Goal: Information Seeking & Learning: Learn about a topic

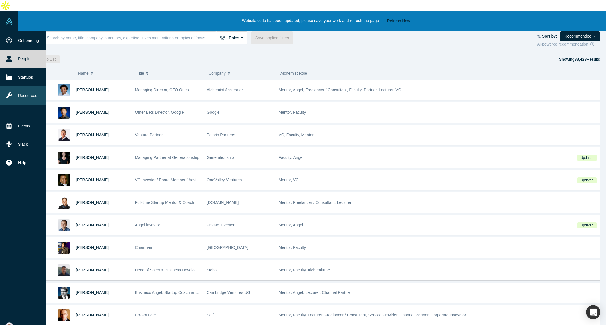
click at [24, 86] on link "Resources" at bounding box center [25, 95] width 50 height 18
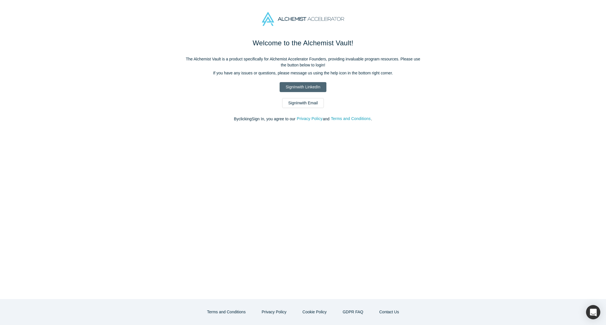
click at [300, 89] on link "Sign In with LinkedIn" at bounding box center [303, 87] width 46 height 10
click at [301, 103] on link "Sign In with Email" at bounding box center [303, 103] width 42 height 10
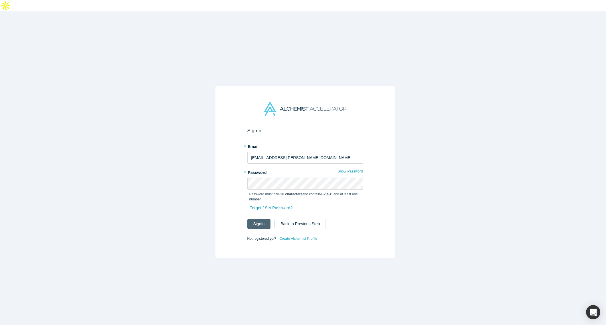
click at [260, 219] on button "Sign In" at bounding box center [258, 224] width 23 height 10
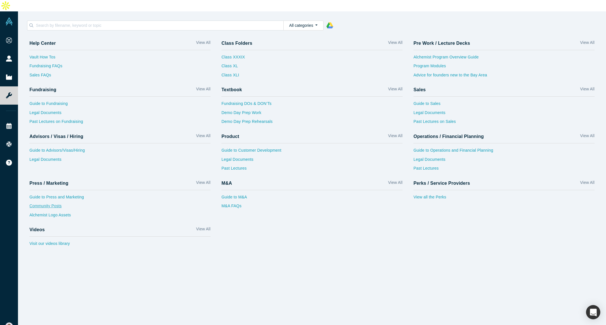
click at [51, 203] on link "Community Posts" at bounding box center [119, 207] width 181 height 9
click at [42, 101] on link "Guide to Fundraising" at bounding box center [119, 105] width 181 height 9
click at [50, 110] on link "Legal Documents" at bounding box center [119, 114] width 181 height 9
click at [50, 63] on link "Fundraising FAQs" at bounding box center [119, 67] width 181 height 9
click at [430, 63] on link "Program Modules" at bounding box center [503, 67] width 181 height 9
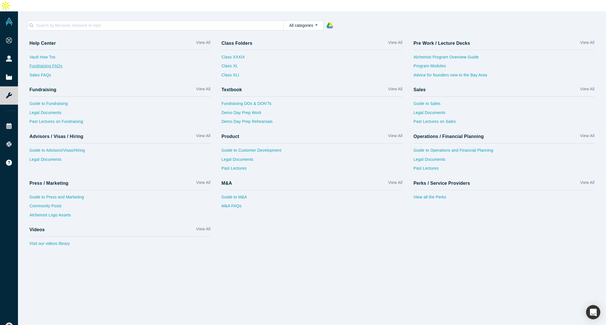
click at [57, 63] on link "Fundraising FAQs" at bounding box center [119, 67] width 181 height 9
